Goal: Task Accomplishment & Management: Manage account settings

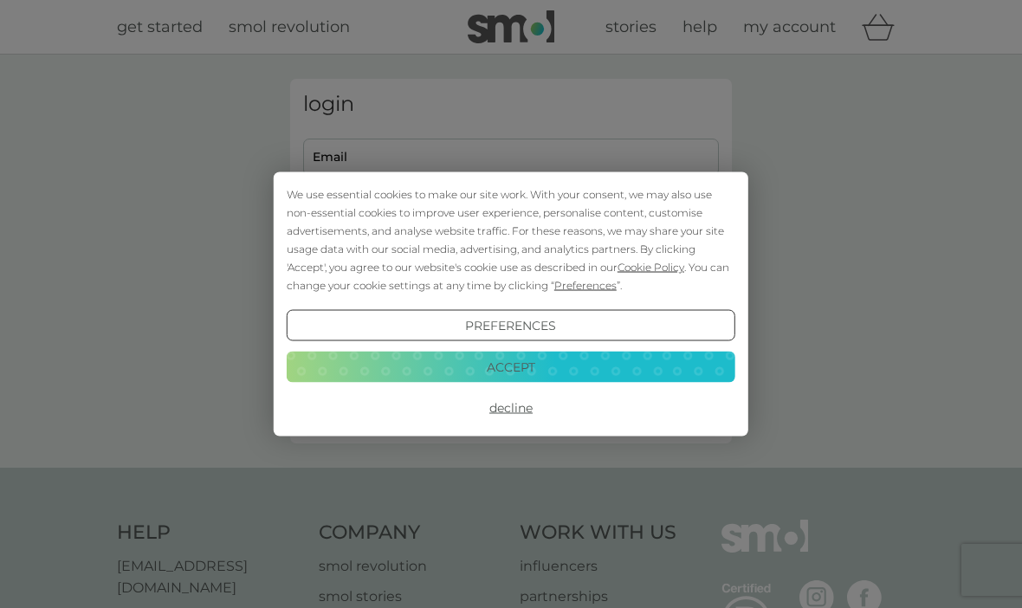
click at [372, 377] on button "Accept" at bounding box center [511, 366] width 449 height 31
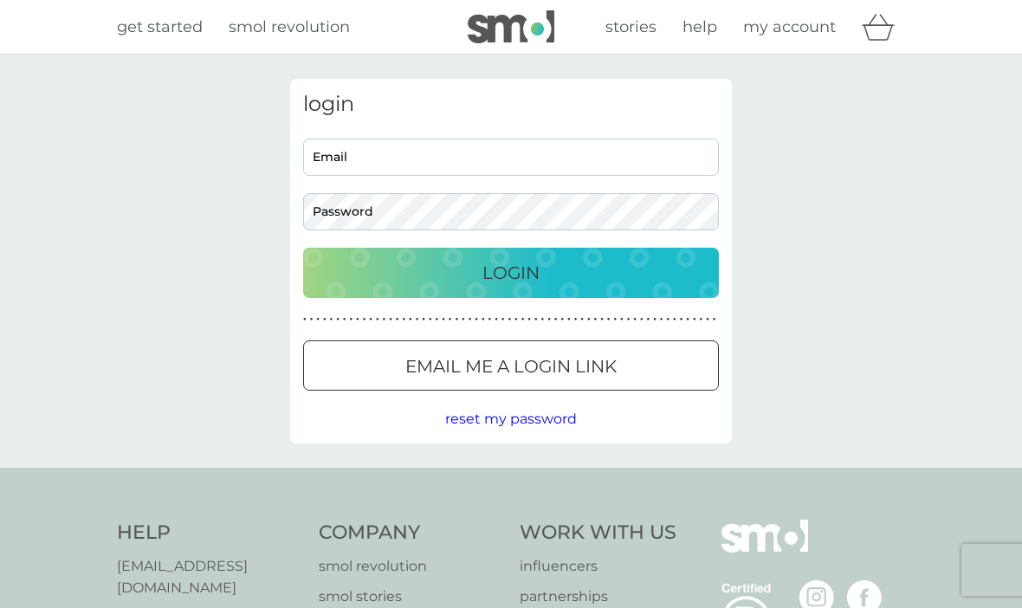
click at [354, 170] on input "Email" at bounding box center [511, 157] width 416 height 37
type input "[PERSON_NAME][EMAIL_ADDRESS][DOMAIN_NAME]"
click at [511, 272] on button "Login" at bounding box center [511, 273] width 416 height 50
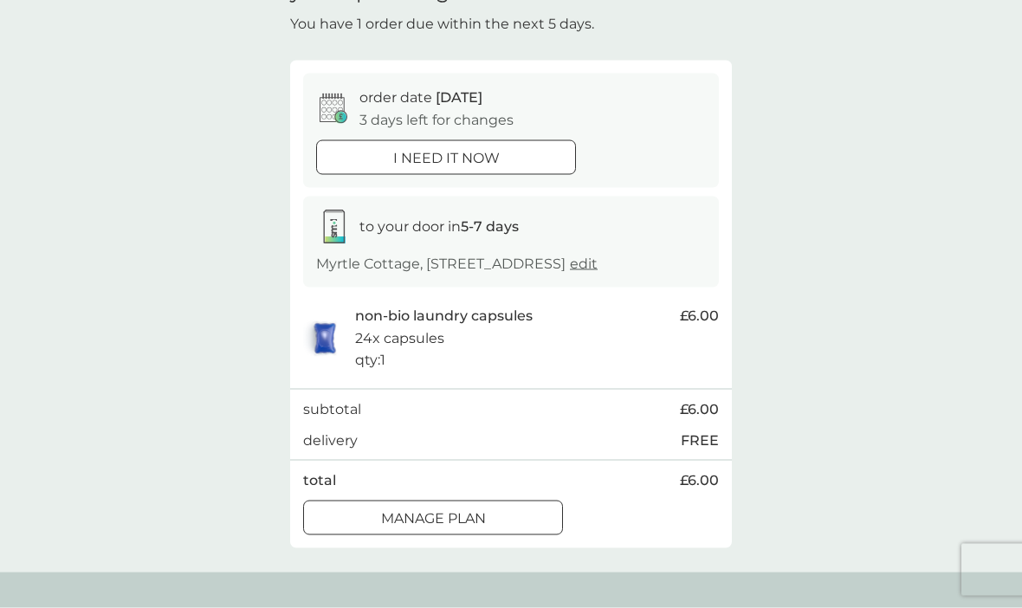
scroll to position [100, 0]
click at [354, 529] on div "Manage plan" at bounding box center [433, 518] width 258 height 23
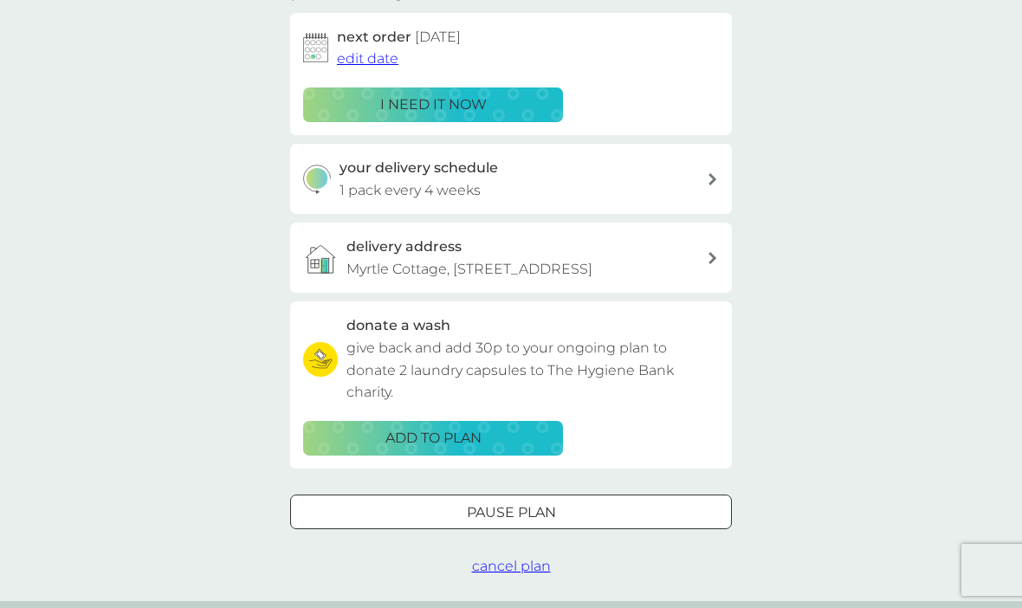
scroll to position [281, 0]
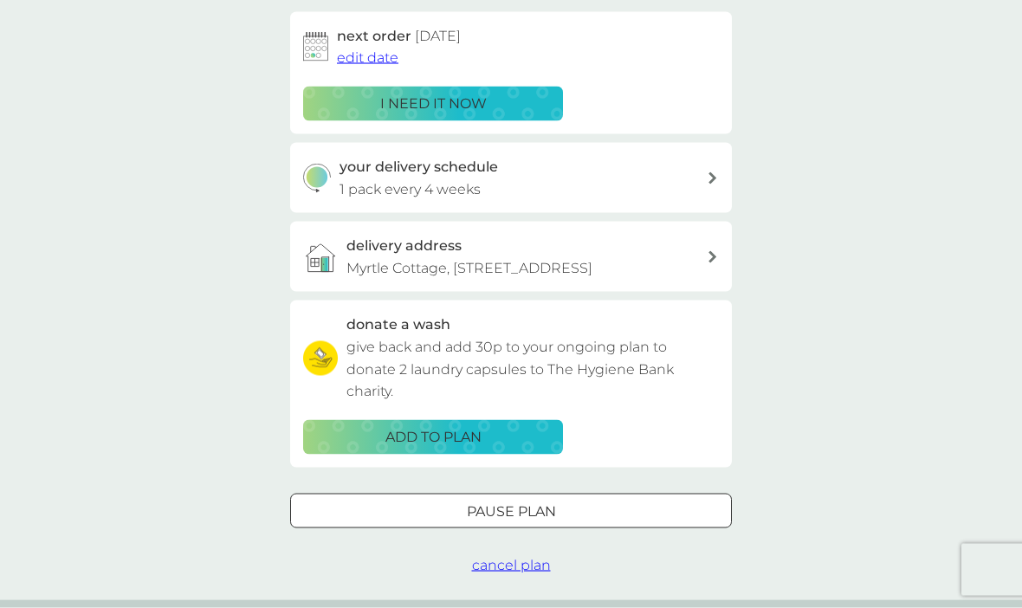
click at [378, 191] on p "1 pack every 4 weeks" at bounding box center [410, 189] width 141 height 23
select select "28"
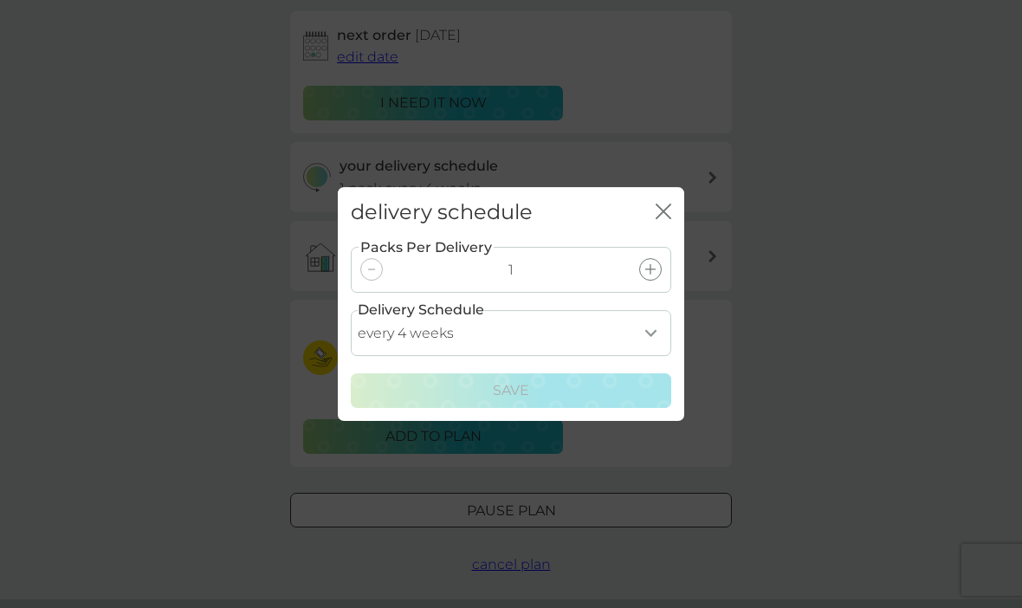
click at [170, 314] on div "delivery schedule close Packs Per Delivery 1 Delivery Schedule every 1 week eve…" at bounding box center [511, 304] width 1022 height 608
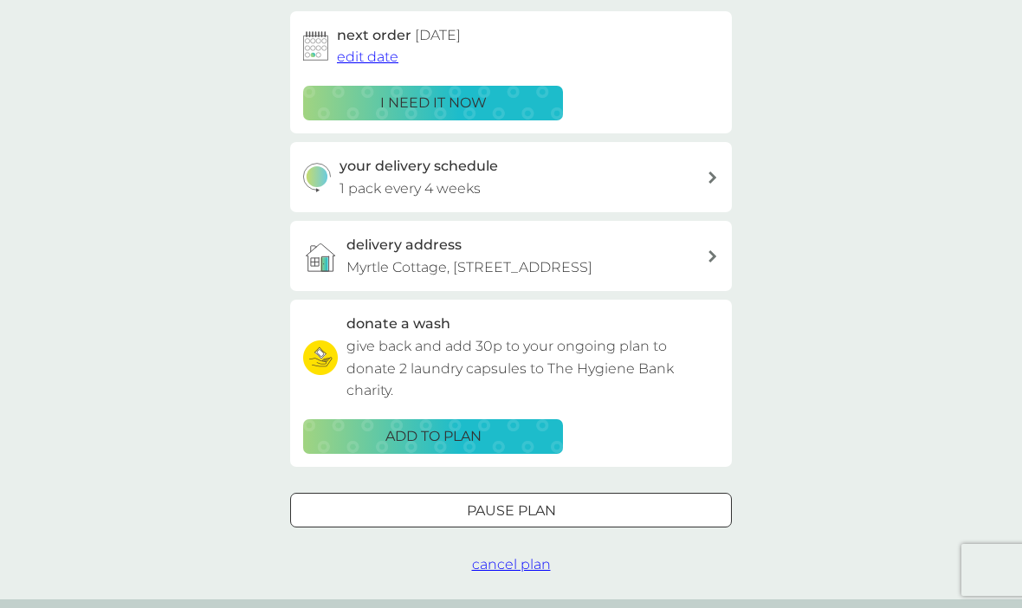
click at [362, 520] on div "Pause plan" at bounding box center [511, 511] width 440 height 23
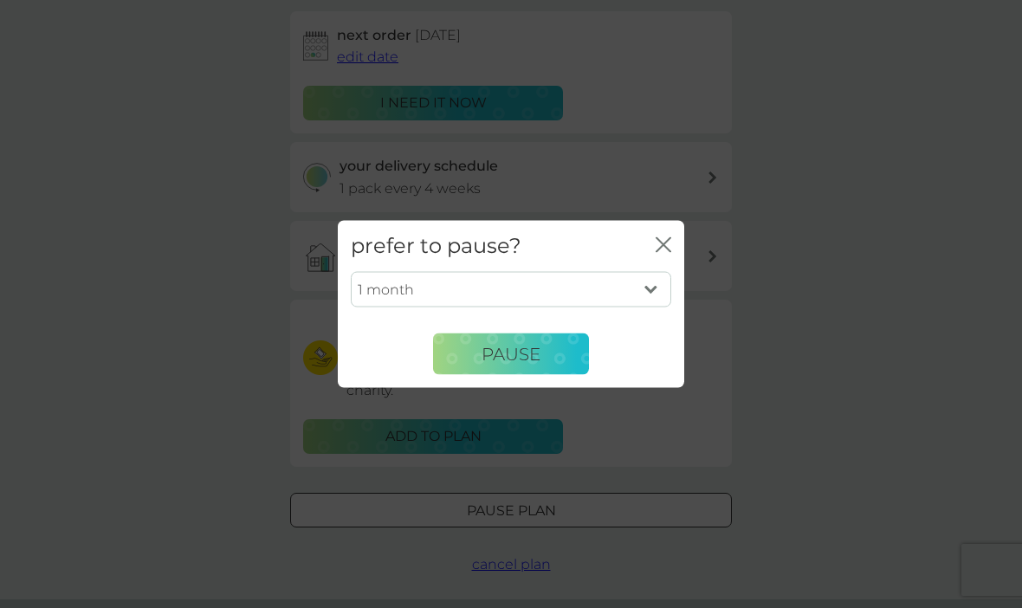
click at [461, 375] on button "Pause" at bounding box center [511, 355] width 156 height 42
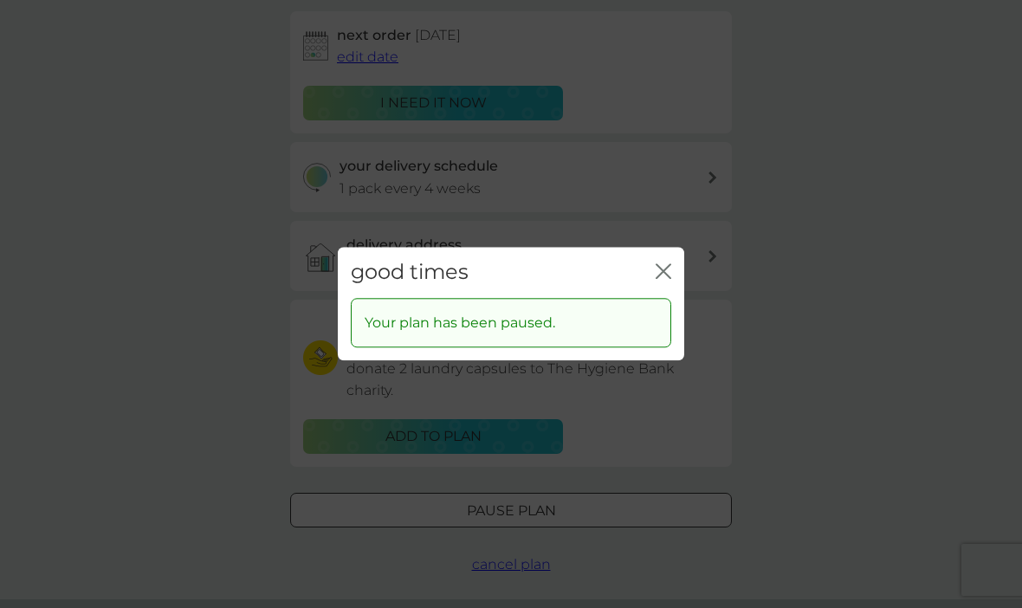
click at [657, 279] on icon "close" at bounding box center [664, 271] width 16 height 16
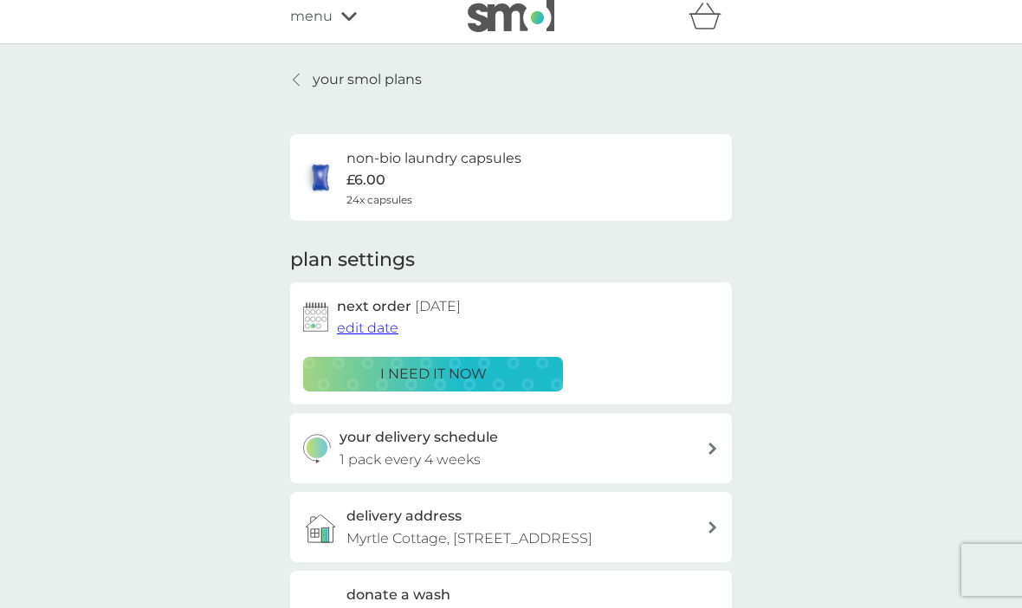
scroll to position [0, 0]
